Goal: Find specific page/section

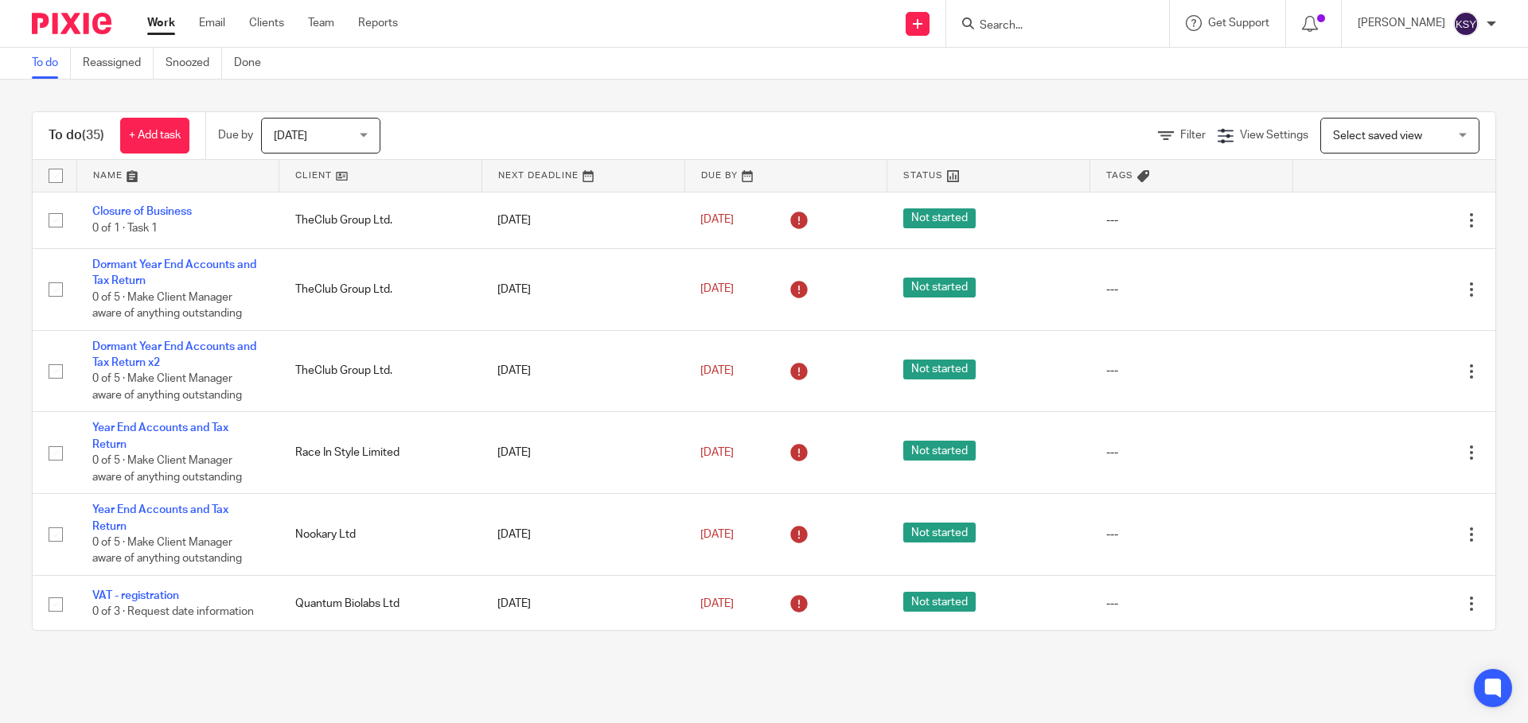
click at [1098, 19] on input "Search" at bounding box center [1049, 26] width 143 height 14
type input "sky"
click at [265, 26] on link "Clients" at bounding box center [266, 23] width 35 height 16
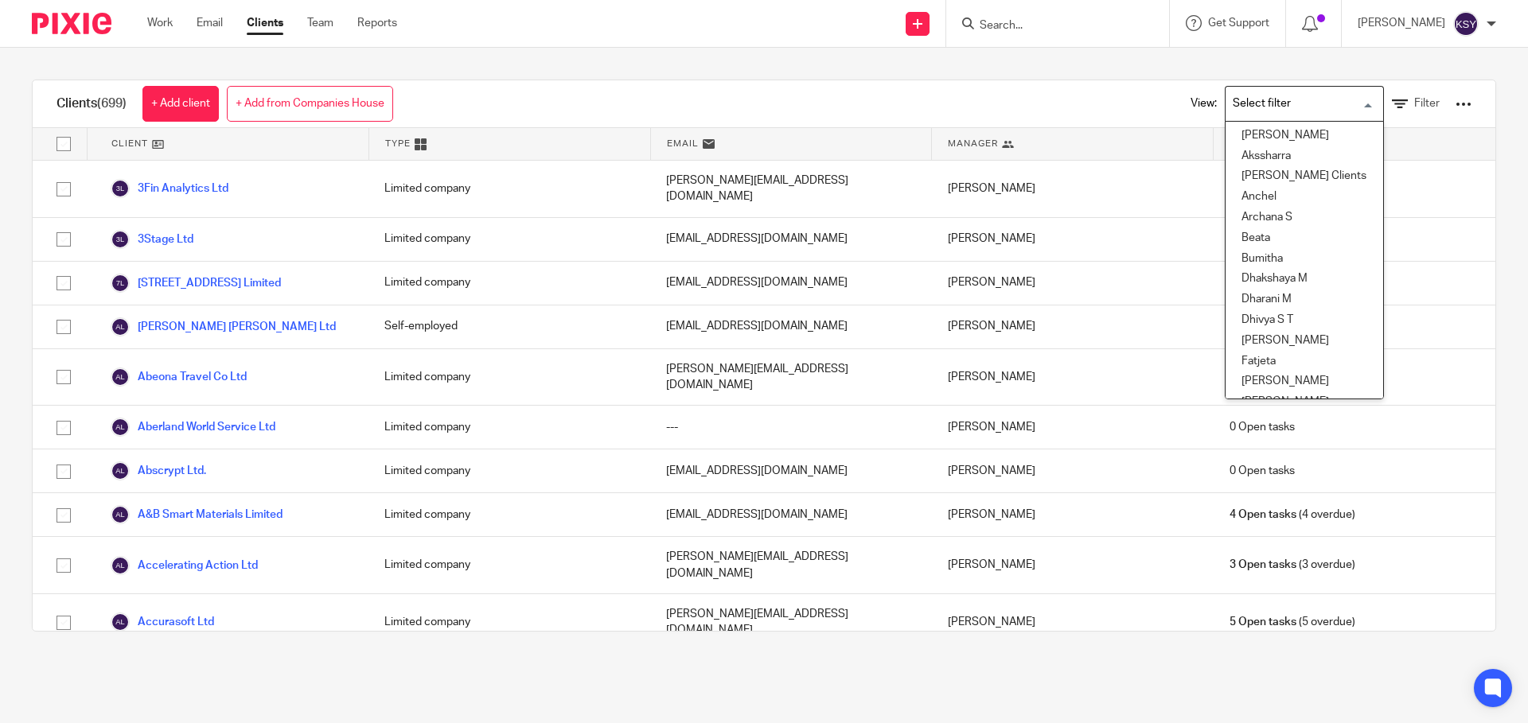
click at [1327, 96] on input "Search for option" at bounding box center [1300, 104] width 147 height 28
click at [1392, 99] on icon at bounding box center [1400, 104] width 16 height 16
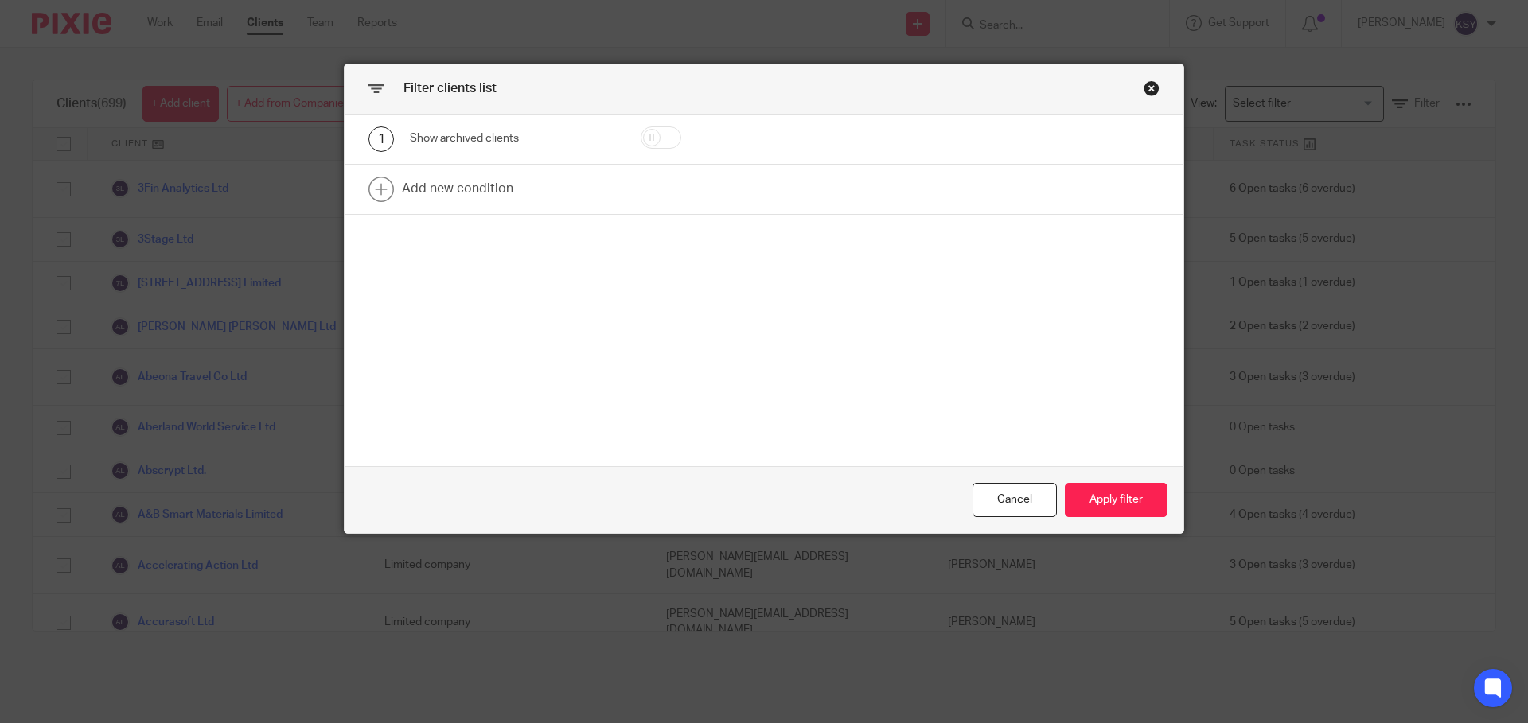
click at [665, 138] on input "checkbox" at bounding box center [661, 138] width 41 height 22
checkbox input "true"
click at [1082, 485] on button "Apply filter" at bounding box center [1116, 500] width 103 height 34
click at [1132, 498] on button "Apply filter" at bounding box center [1116, 500] width 103 height 34
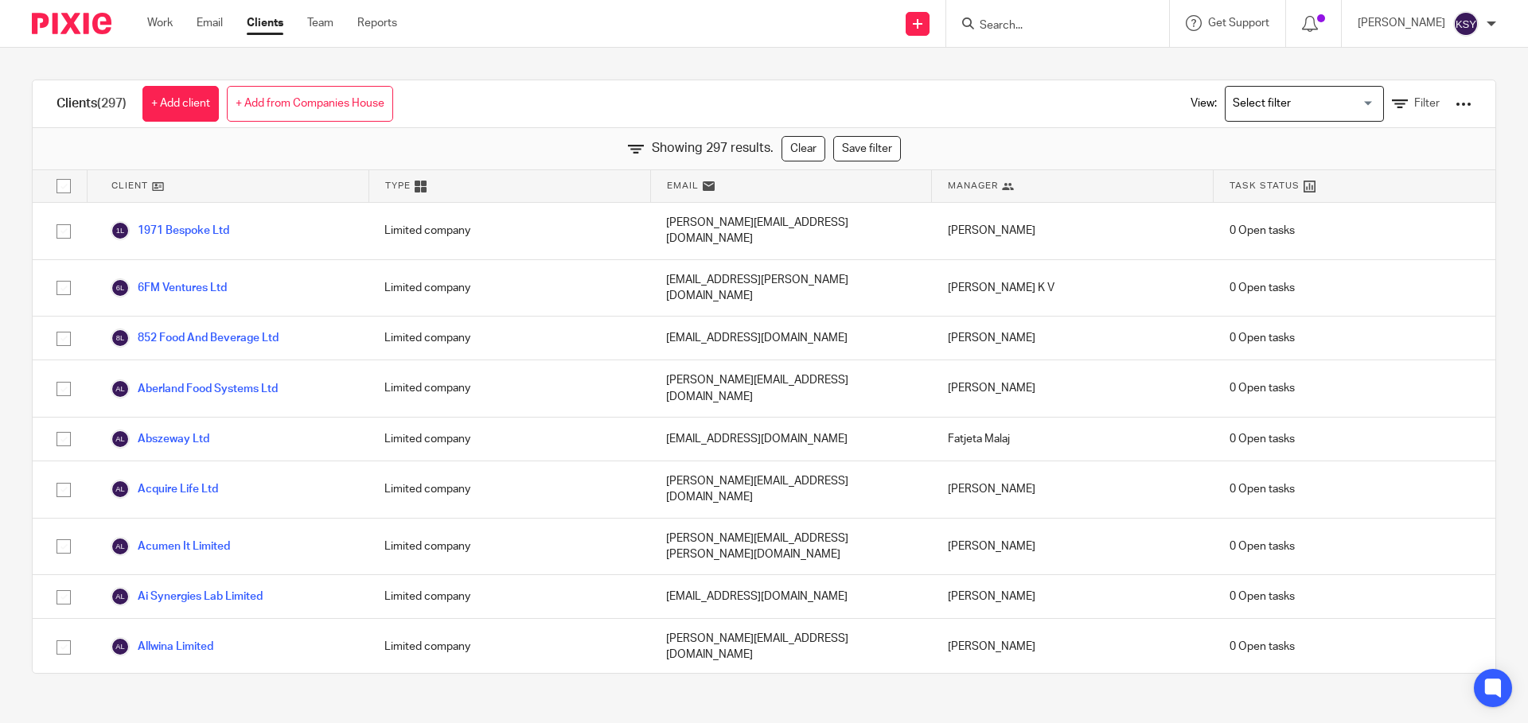
click at [1019, 37] on div at bounding box center [1057, 23] width 223 height 47
click at [1015, 29] on input "Search" at bounding box center [1049, 26] width 143 height 14
type input "skybound"
click at [1311, 148] on div "Showing 297 results. Clear Save filter" at bounding box center [764, 149] width 1463 height 42
click at [1455, 103] on div at bounding box center [1463, 104] width 16 height 16
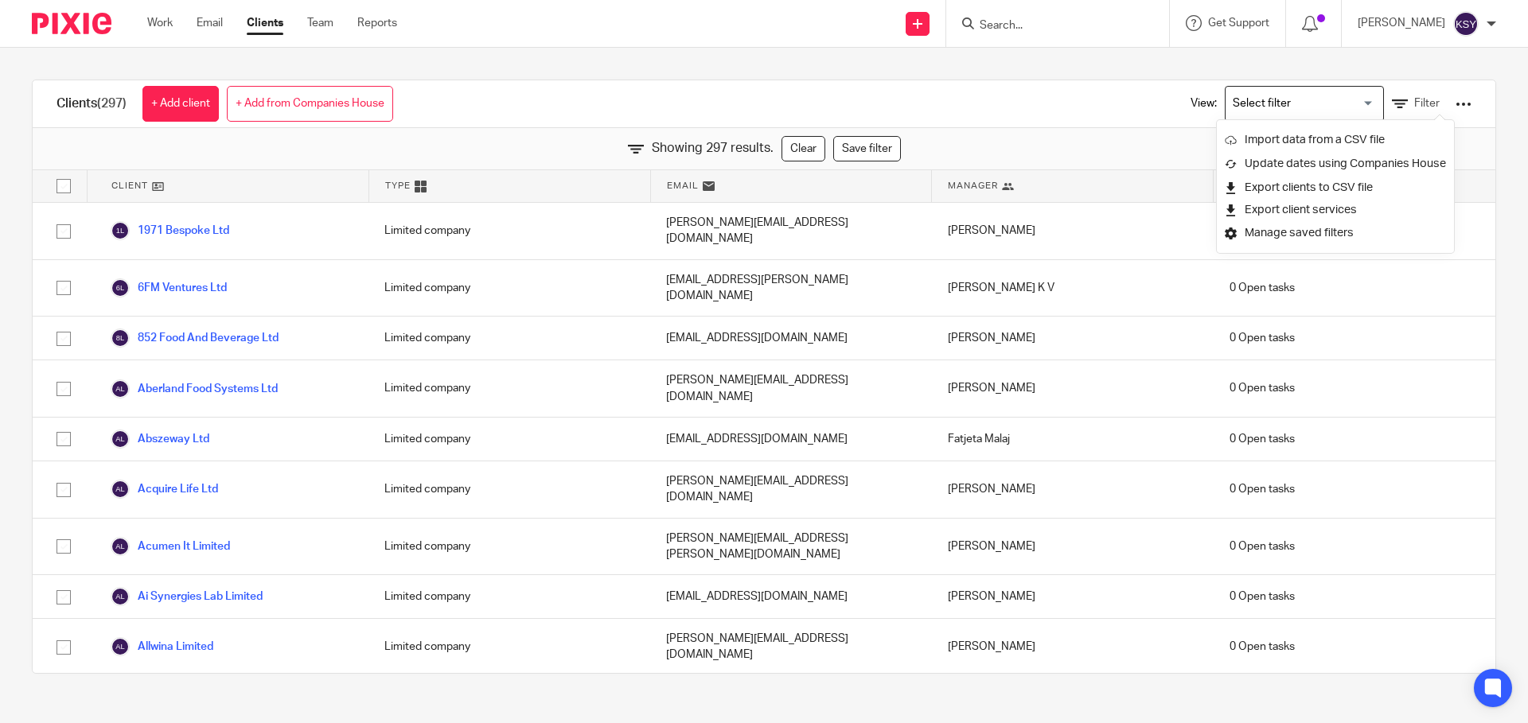
click at [778, 115] on div "Clients (297) + Add client + Add from Companies House View: Loading... Filter" at bounding box center [764, 104] width 1463 height 48
